Goal: Find specific page/section

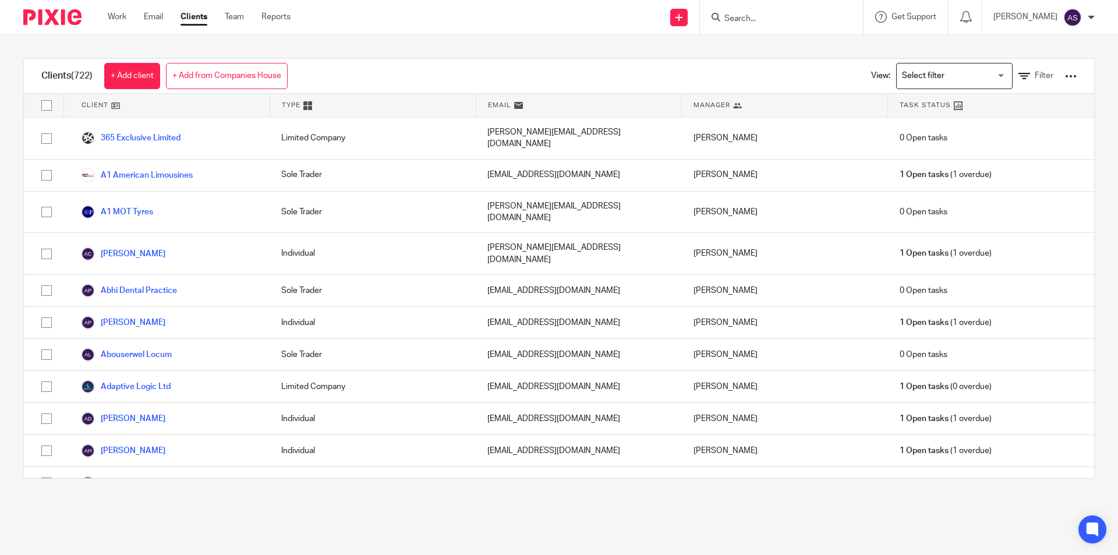
click at [808, 12] on form at bounding box center [785, 17] width 124 height 15
click at [807, 21] on input "Search" at bounding box center [775, 19] width 105 height 10
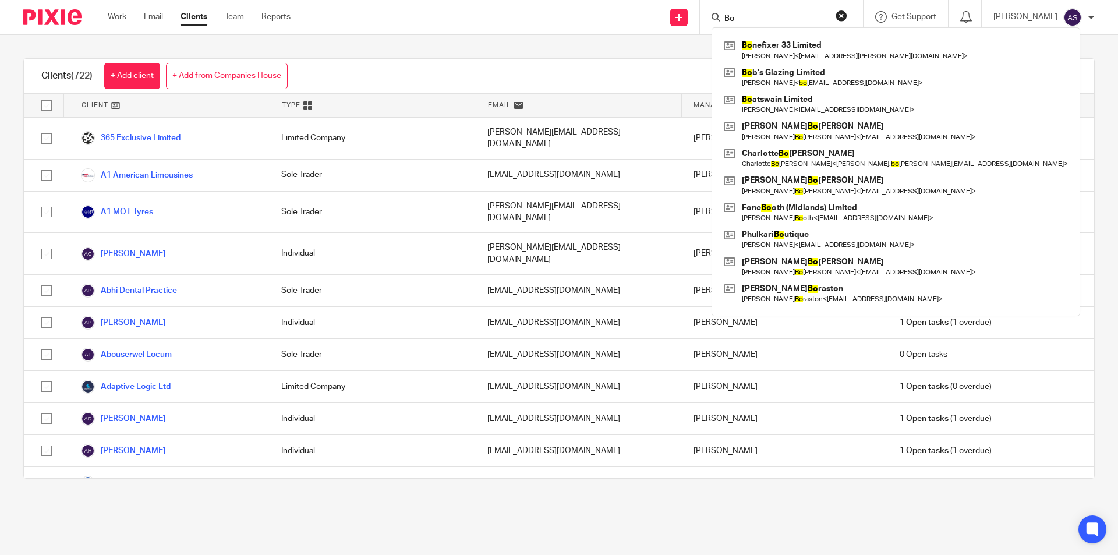
type input "Bob"
